Goal: Find specific page/section: Find specific page/section

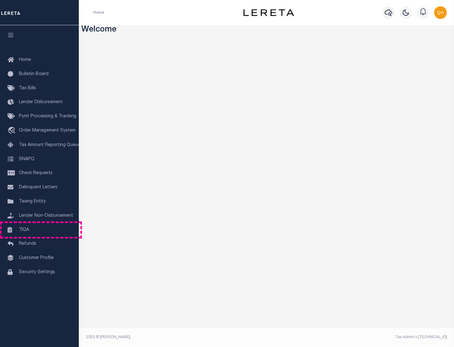
click at [39, 229] on link "TIQA" at bounding box center [39, 230] width 79 height 14
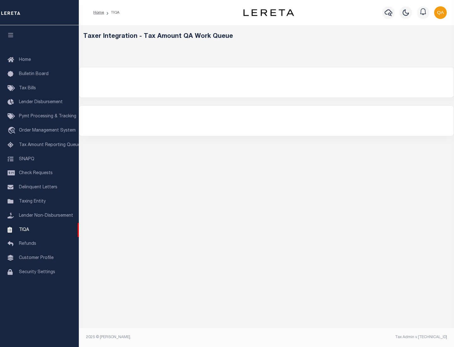
select select "200"
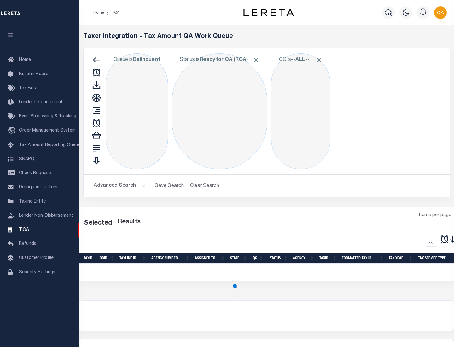
select select "200"
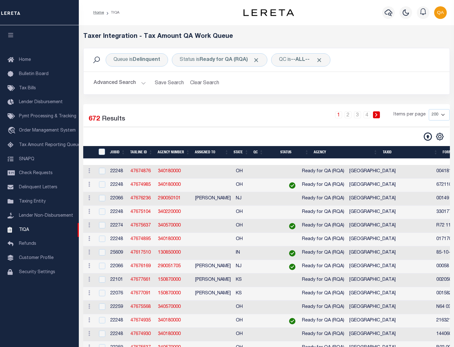
click at [258, 60] on span "Click to Remove" at bounding box center [256, 60] width 7 height 7
